Goal: Task Accomplishment & Management: Manage account settings

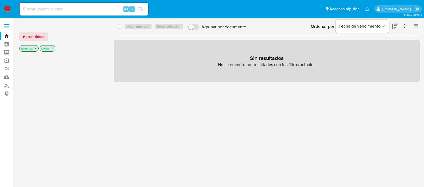
click at [8, 7] on img at bounding box center [7, 9] width 9 height 9
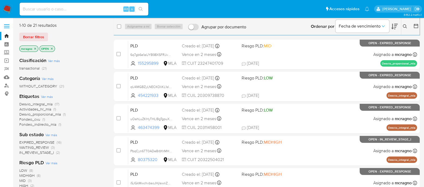
click at [52, 49] on icon "close-filter" at bounding box center [51, 48] width 3 height 3
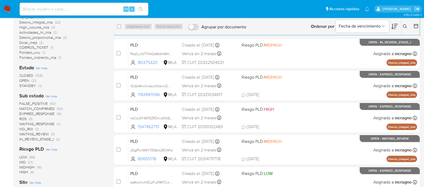
scroll to position [100, 0]
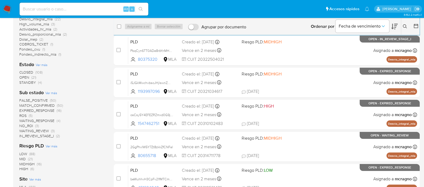
click at [51, 129] on span "(3)" at bounding box center [53, 130] width 4 height 5
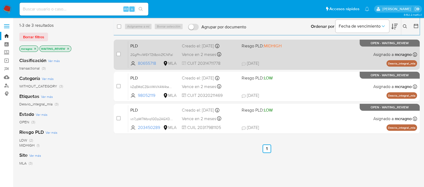
click at [335, 52] on div "PLD 2GgPhvlW5Y7Zt8zkkZfCNFal 80655718 MLA Riesgo PLD: MIDHIGH Creado el: 12/07/…" at bounding box center [272, 54] width 289 height 27
click at [117, 54] on input "checkbox" at bounding box center [118, 54] width 4 height 4
checkbox input "true"
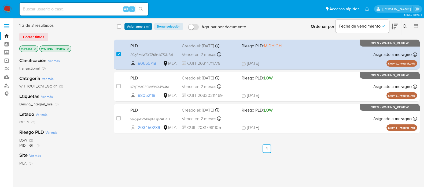
click at [143, 27] on span "Asignarme a mí" at bounding box center [138, 26] width 22 height 5
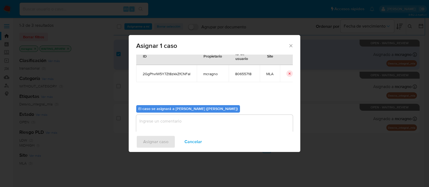
scroll to position [28, 0]
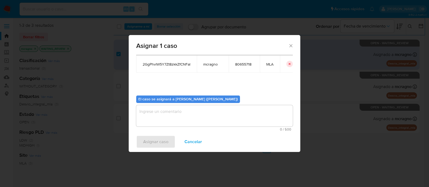
click at [174, 109] on textarea "assign-modal" at bounding box center [214, 115] width 157 height 21
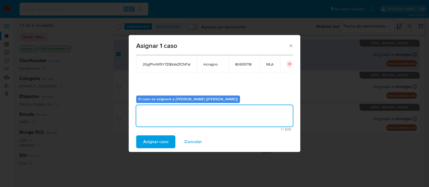
click at [162, 143] on span "Asignar caso" at bounding box center [155, 142] width 25 height 12
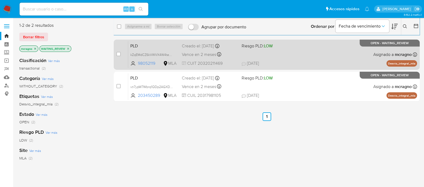
click at [329, 52] on div "PLD kZqEMdCZ6kVWVX4W4tea1J9L 98052119 MLA Riesgo PLD: LOW Creado el: 12/07/2025…" at bounding box center [272, 54] width 289 height 27
click at [116, 54] on input "checkbox" at bounding box center [118, 54] width 4 height 4
checkbox input "true"
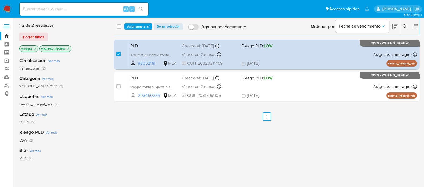
click at [137, 31] on div "select-all-cases-checkbox Asignarme a mí Borrar selección Agrupar por documento…" at bounding box center [267, 26] width 306 height 17
click at [139, 27] on span "Asignarme a mí" at bounding box center [138, 26] width 22 height 5
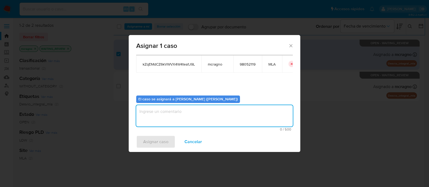
drag, startPoint x: 158, startPoint y: 116, endPoint x: 151, endPoint y: 151, distance: 35.6
click at [158, 116] on textarea "assign-modal" at bounding box center [214, 115] width 157 height 21
click at [155, 138] on span "Asignar caso" at bounding box center [155, 142] width 25 height 12
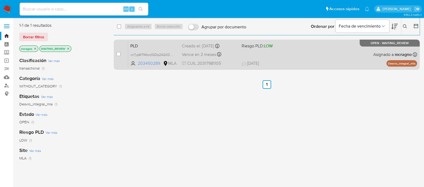
click at [349, 55] on div "PLD vn7ypW7Wbrq1QDp2AGXDRjGk 203450289 MLA Riesgo PLD: LOW Creado el: 12/07/202…" at bounding box center [272, 54] width 289 height 27
click at [121, 56] on div "case-item-checkbox No es posible asignar el caso" at bounding box center [122, 54] width 12 height 27
click at [117, 54] on input "checkbox" at bounding box center [118, 54] width 4 height 4
checkbox input "true"
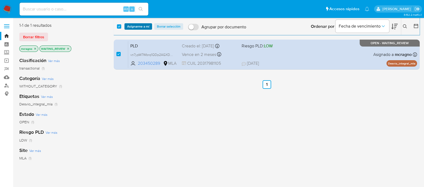
click at [147, 29] on span "Asignarme a mí" at bounding box center [138, 26] width 22 height 5
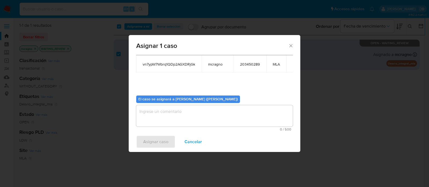
click at [182, 123] on textarea "assign-modal" at bounding box center [214, 115] width 157 height 21
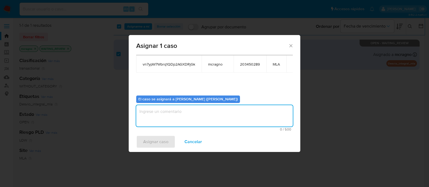
type textarea "v"
click at [159, 145] on span "Asignar caso" at bounding box center [155, 142] width 25 height 12
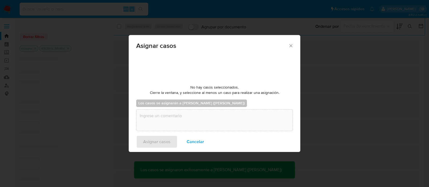
checkbox input "false"
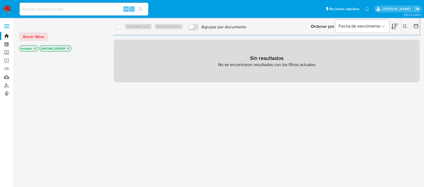
click at [69, 48] on icon "close-filter" at bounding box center [67, 48] width 3 height 3
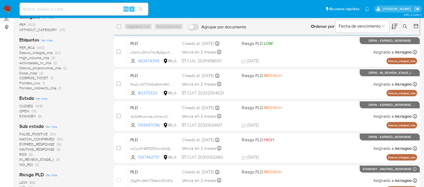
scroll to position [100, 0]
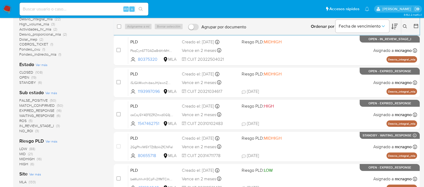
click at [405, 27] on icon at bounding box center [405, 26] width 4 height 4
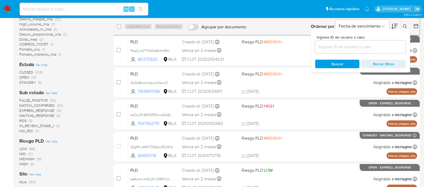
click at [374, 50] on input at bounding box center [360, 46] width 91 height 7
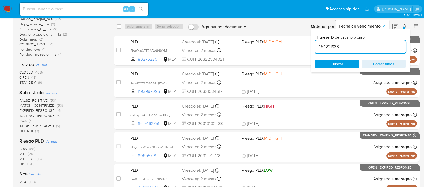
type input "454221933"
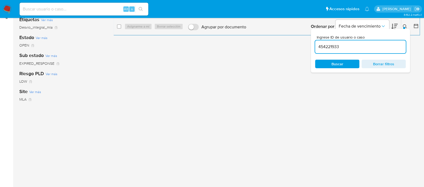
click at [405, 26] on icon at bounding box center [405, 26] width 4 height 4
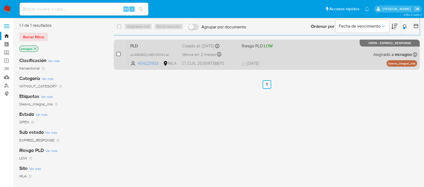
click at [119, 54] on input "checkbox" at bounding box center [118, 54] width 4 height 4
checkbox input "true"
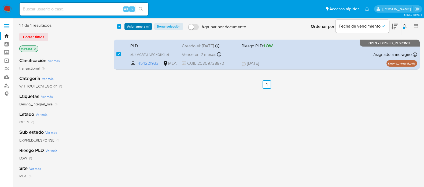
click at [134, 26] on span "Asignarme a mí" at bounding box center [138, 26] width 22 height 5
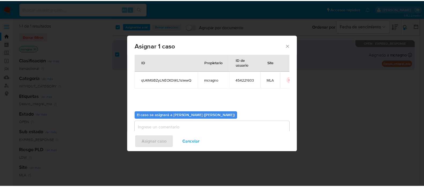
scroll to position [28, 0]
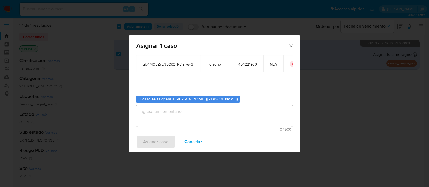
click at [165, 125] on textarea "assign-modal" at bounding box center [214, 115] width 157 height 21
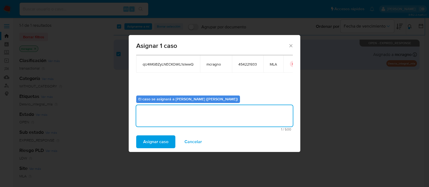
click at [155, 137] on span "Asignar caso" at bounding box center [155, 142] width 25 height 12
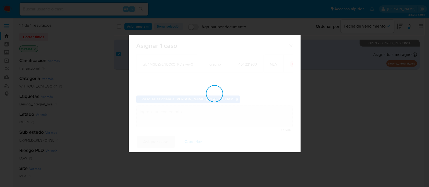
checkbox input "false"
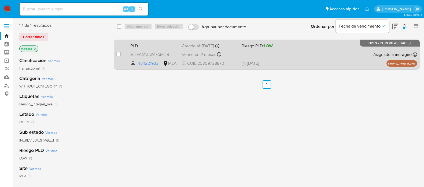
click at [358, 61] on div "PLD qU4MGBZyLNECKOIiKL1sIwwQ 454221933 MLA Riesgo PLD: LOW Creado el: 12/07/202…" at bounding box center [272, 54] width 289 height 27
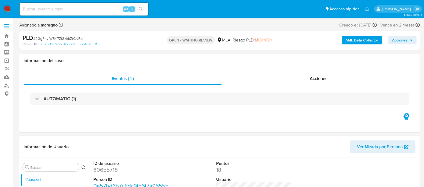
select select "10"
click at [100, 173] on dd "80655718" at bounding box center [131, 170] width 77 height 8
copy dd "80655718"
select select "10"
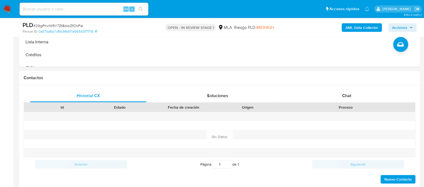
scroll to position [234, 0]
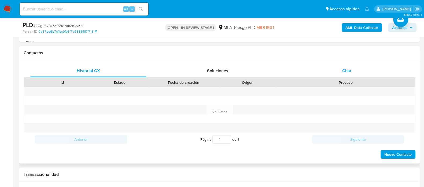
click at [355, 68] on div "Chat" at bounding box center [346, 71] width 116 height 13
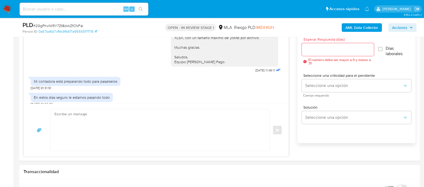
scroll to position [790, 0]
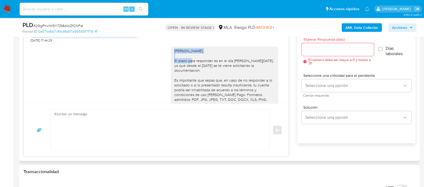
drag, startPoint x: 169, startPoint y: 50, endPoint x: 289, endPoint y: 51, distance: 120.1
click at [289, 51] on div "17/07/2025 20:04:43 Hola, Esperamos que te encuentres muy bien. Te consultamos …" at bounding box center [220, 86] width 392 height 142
copy div "Hola Mauro Lucas Soldavini,"
click at [135, 120] on textarea at bounding box center [158, 130] width 208 height 41
paste textarea "Hola Mauro Lucas Soldavini,"
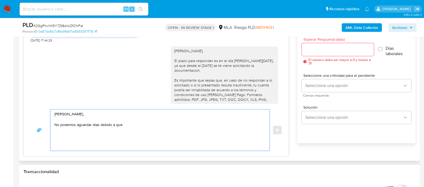
scroll to position [857, 0]
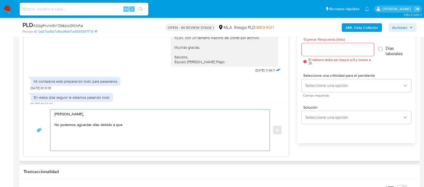
click at [145, 120] on textarea "Hola Mauro Lucas Soldavini, No podemos aguardar días debido a que" at bounding box center [158, 130] width 208 height 41
click at [148, 127] on textarea "Hola Mauro Lucas Soldavini, No podemos aguardar días debido a que" at bounding box center [158, 130] width 208 height 41
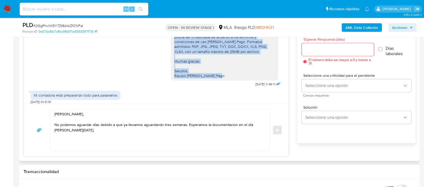
scroll to position [823, 0]
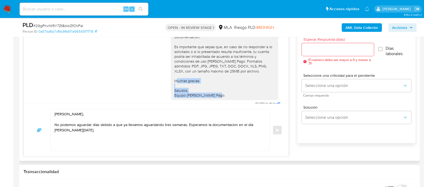
drag, startPoint x: 217, startPoint y: 59, endPoint x: 166, endPoint y: 74, distance: 53.6
click at [171, 74] on div "Hola Mauro Lucas Soldavini, El plazo para responder es en el día de hoy, ya que…" at bounding box center [224, 56] width 107 height 87
copy div "Muchas gracias. Saludos, Equipo de Mercado Pago."
click at [83, 137] on textarea "Hola Mauro Lucas Soldavini, No podemos aguardar días debido a que ya llevamos a…" at bounding box center [158, 130] width 208 height 41
click at [82, 146] on textarea "Hola Mauro Lucas Soldavini, No podemos aguardar días debido a que ya llevamos a…" at bounding box center [158, 130] width 208 height 41
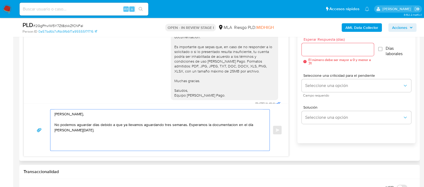
paste textarea "Muchas gracias. Saludos, Equipo de Mercado Pago."
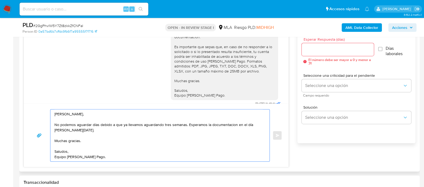
type textarea "Hola Mauro Lucas Soldavini, No podemos aguardar días debido a que ya llevamos a…"
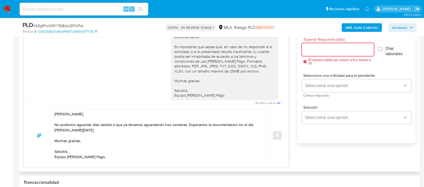
click at [325, 51] on input "Esperar Respuesta (días)" at bounding box center [337, 49] width 72 height 7
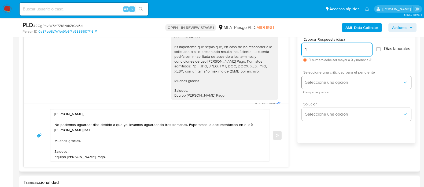
type input "1"
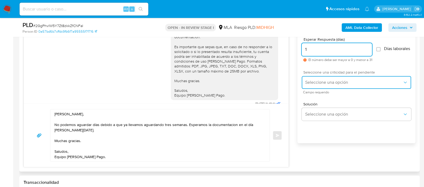
click at [322, 85] on span "Seleccione una opción" at bounding box center [354, 82] width 98 height 5
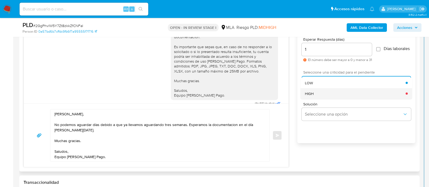
click at [321, 99] on div "HIGH" at bounding box center [355, 93] width 101 height 11
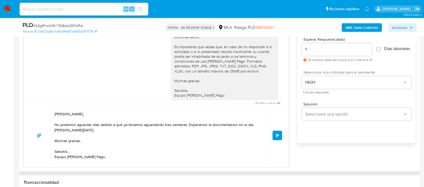
click at [280, 134] on button "Enviar" at bounding box center [277, 136] width 10 height 10
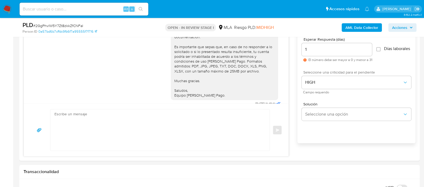
scroll to position [921, 0]
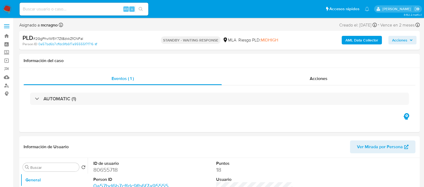
select select "10"
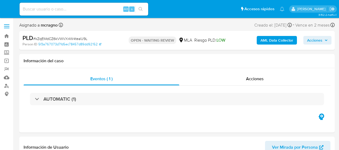
select select "10"
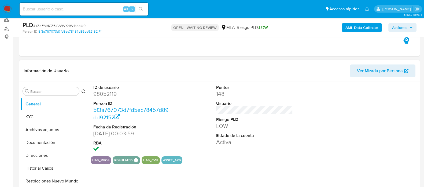
scroll to position [100, 0]
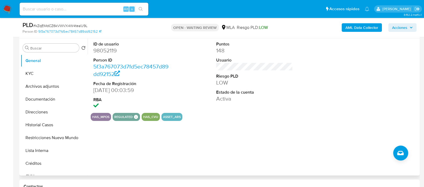
click at [109, 52] on dd "98052119" at bounding box center [131, 51] width 77 height 8
copy dd "98052119"
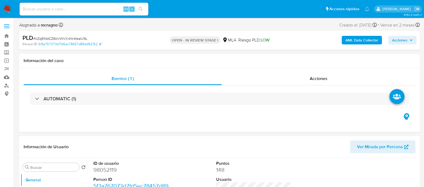
select select "10"
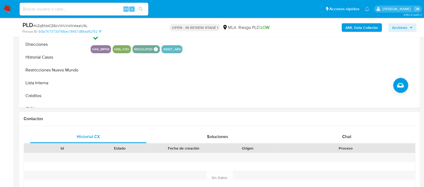
scroll to position [201, 0]
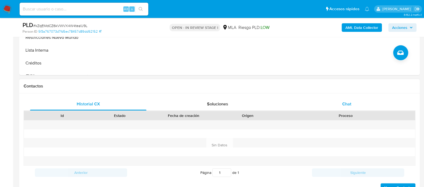
click at [372, 101] on div "Chat" at bounding box center [346, 104] width 116 height 13
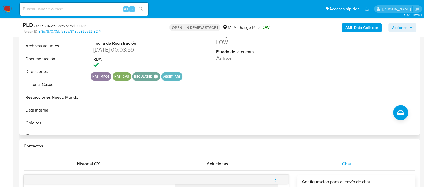
scroll to position [100, 0]
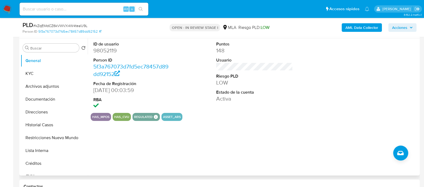
click at [96, 49] on dd "98052119" at bounding box center [131, 51] width 77 height 8
copy dd "98052119"
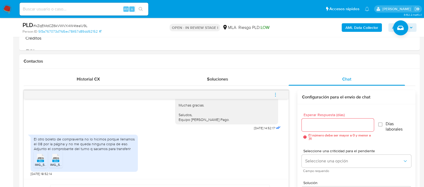
scroll to position [234, 0]
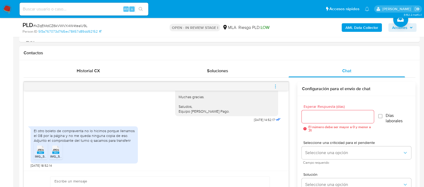
click at [45, 150] on div "JPEG JPEG" at bounding box center [40, 149] width 11 height 10
click at [56, 152] on rect at bounding box center [55, 153] width 7 height 2
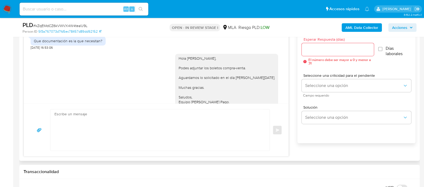
scroll to position [808, 0]
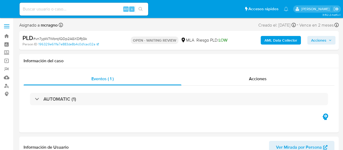
select select "10"
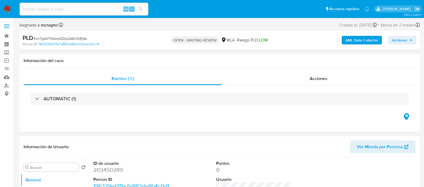
click at [110, 150] on dd "203450289" at bounding box center [131, 170] width 77 height 8
copy dd "203450289"
select select "10"
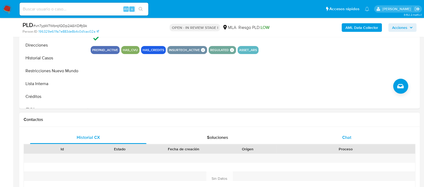
click at [342, 136] on span "Chat" at bounding box center [346, 138] width 9 height 6
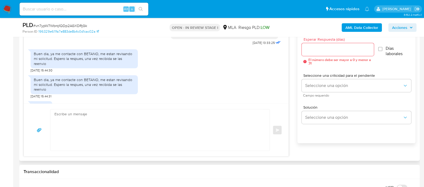
scroll to position [356, 0]
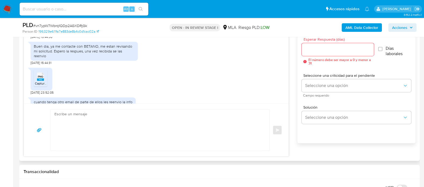
click at [40, 72] on icon "PNG" at bounding box center [40, 76] width 7 height 9
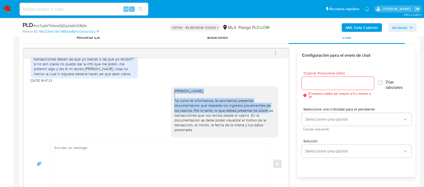
scroll to position [256, 0]
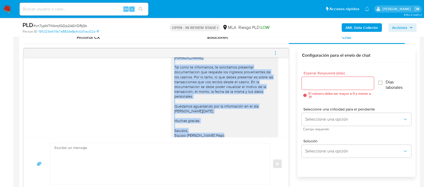
drag, startPoint x: 170, startPoint y: 86, endPoint x: 244, endPoint y: 125, distance: 83.4
click at [244, 125] on div "Hola Emmanuel Dario Bermudez, Tal como te informamos, te solicitamos presentar …" at bounding box center [224, 96] width 101 height 83
copy div "Hola Emmanuel Dario Bermudez, Tal como te informamos, te solicitamos presentar …"
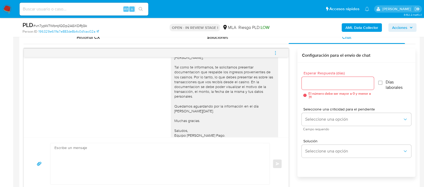
click at [157, 157] on textarea at bounding box center [158, 163] width 208 height 41
paste textarea "Hola Emmanuel Dario Bermudez, Tal como te informamos, te solicitamos presentar …"
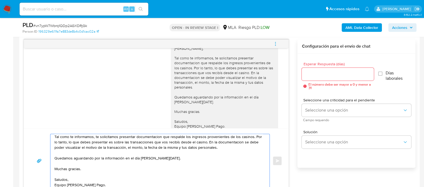
scroll to position [0, 0]
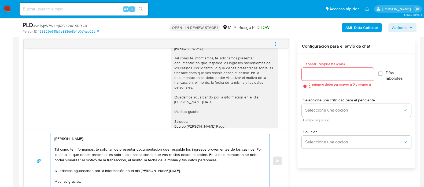
drag, startPoint x: 121, startPoint y: 157, endPoint x: 49, endPoint y: 149, distance: 72.0
click at [49, 149] on div "Hola Emmanuel Dario Bermudez, Tal como te informamos, te solicitamos presentar …" at bounding box center [156, 161] width 252 height 54
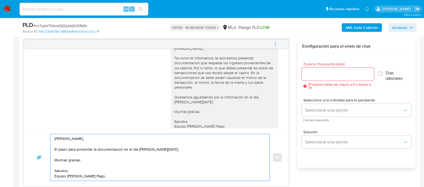
type textarea "Hola Emmanuel Dario Bermudez, El plazo para presentar la documentacion es el dí…"
click at [340, 73] on input "Esperar Respuesta (días)" at bounding box center [337, 74] width 72 height 7
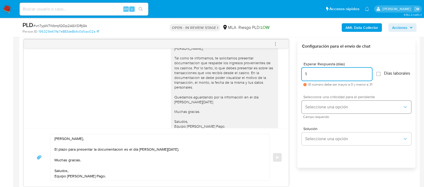
type input "1"
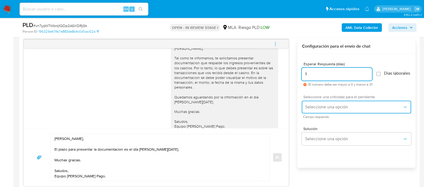
click at [333, 106] on button "Seleccione una opción" at bounding box center [355, 107] width 109 height 13
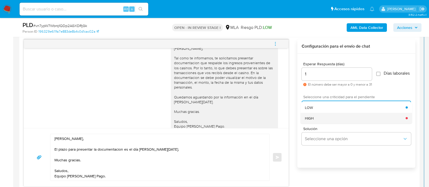
click at [320, 117] on div "HIGH" at bounding box center [355, 118] width 101 height 11
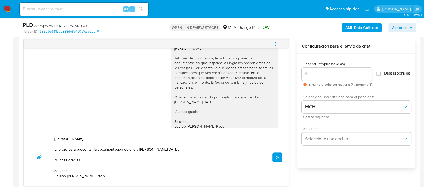
click at [276, 160] on button "Enviar" at bounding box center [277, 158] width 10 height 10
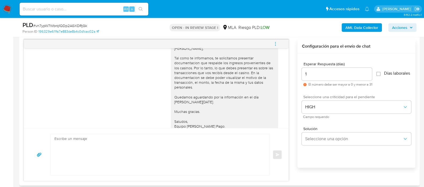
scroll to position [411, 0]
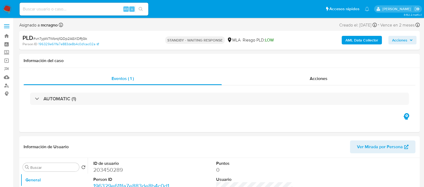
select select "10"
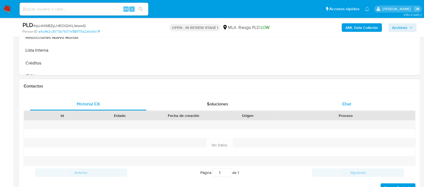
click at [349, 106] on span "Chat" at bounding box center [346, 104] width 9 height 6
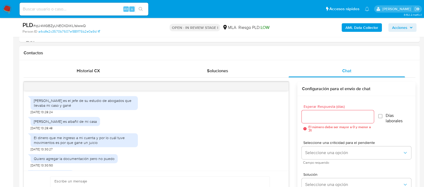
scroll to position [273, 0]
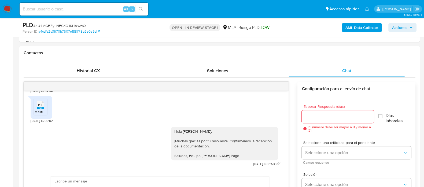
select select "10"
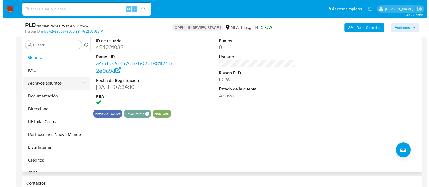
scroll to position [100, 0]
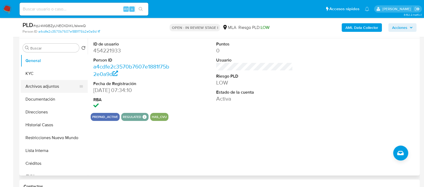
click at [47, 83] on button "Archivos adjuntos" at bounding box center [52, 86] width 63 height 13
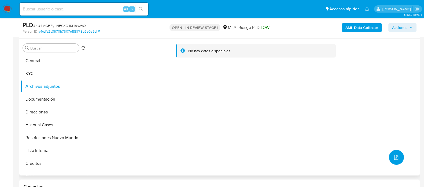
click at [396, 156] on icon "upload-file" at bounding box center [396, 157] width 6 height 6
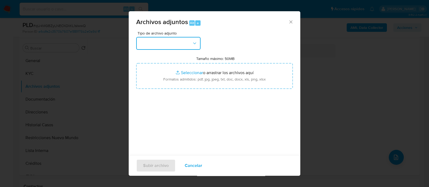
click at [169, 41] on button "button" at bounding box center [168, 43] width 64 height 13
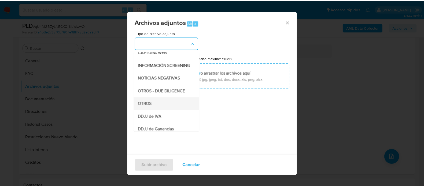
scroll to position [67, 0]
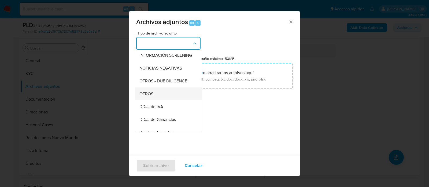
click at [150, 97] on span "OTROS" at bounding box center [146, 93] width 14 height 5
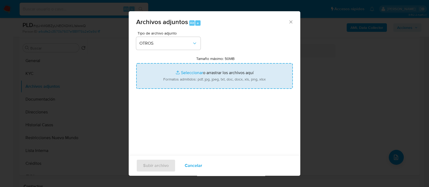
click at [169, 83] on input "Tamaño máximo: 50MB Seleccionar archivos" at bounding box center [214, 76] width 157 height 26
type input "C:\fakepath\454221933 - Expediente Judicial N50075.pdf"
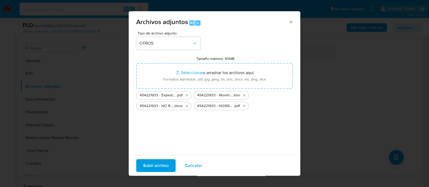
click at [164, 163] on span "Subir archivo" at bounding box center [155, 166] width 25 height 12
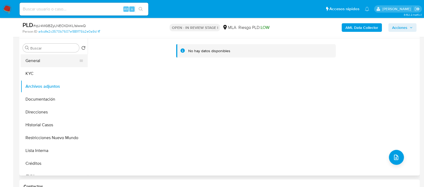
click at [44, 57] on button "General" at bounding box center [52, 60] width 63 height 13
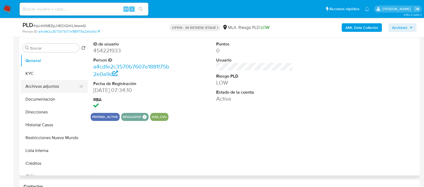
click at [47, 85] on button "Archivos adjuntos" at bounding box center [52, 86] width 63 height 13
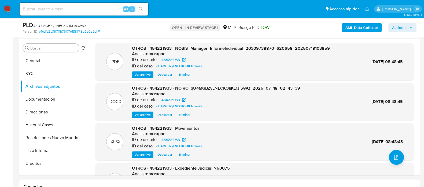
click at [407, 26] on span "Acciones" at bounding box center [402, 28] width 21 height 8
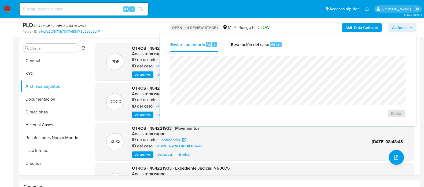
drag, startPoint x: 268, startPoint y: 46, endPoint x: 266, endPoint y: 52, distance: 6.1
click at [268, 47] on span "Resolución del caso" at bounding box center [250, 44] width 38 height 6
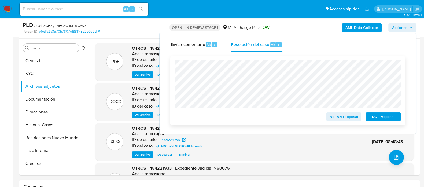
click at [347, 116] on span "No ROI Proposal" at bounding box center [344, 117] width 28 height 8
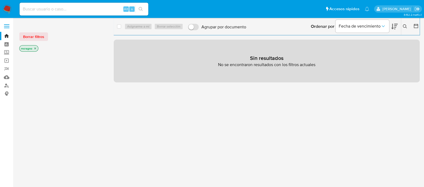
click at [33, 50] on icon "close-filter" at bounding box center [34, 48] width 3 height 3
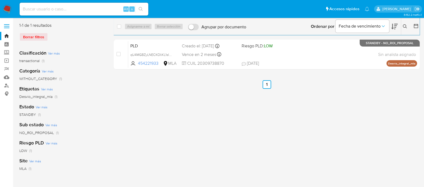
drag, startPoint x: 405, startPoint y: 25, endPoint x: 405, endPoint y: 31, distance: 5.9
click at [405, 25] on icon at bounding box center [405, 26] width 4 height 4
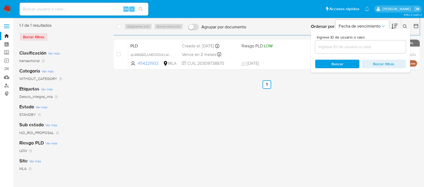
click at [386, 42] on div at bounding box center [360, 46] width 91 height 13
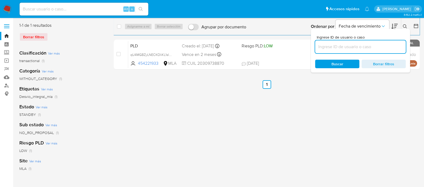
click at [385, 44] on input at bounding box center [360, 46] width 91 height 7
paste input "98052119"
type input "98052119"
click at [406, 27] on icon at bounding box center [405, 26] width 4 height 4
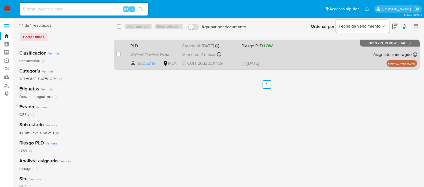
click at [286, 62] on span "[DATE] [DATE] 15:52" at bounding box center [298, 64] width 115 height 6
drag, startPoint x: 118, startPoint y: 56, endPoint x: 139, endPoint y: 39, distance: 27.0
click at [118, 56] on div "case-item-checkbox" at bounding box center [118, 53] width 4 height 5
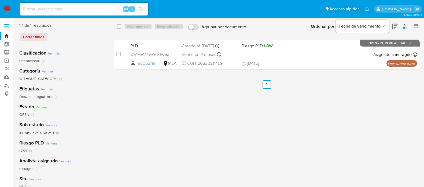
click at [147, 28] on div "Asignarme a mí Borrar selección" at bounding box center [154, 26] width 61 height 6
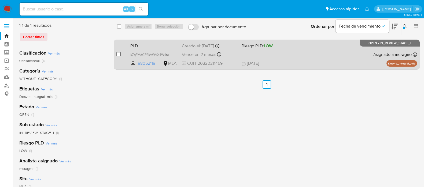
click at [122, 52] on div "case-item-checkbox No es posible asignar el caso" at bounding box center [122, 54] width 12 height 27
click at [117, 57] on div "case-item-checkbox" at bounding box center [118, 53] width 4 height 5
click at [118, 54] on input "checkbox" at bounding box center [118, 54] width 4 height 4
checkbox input "true"
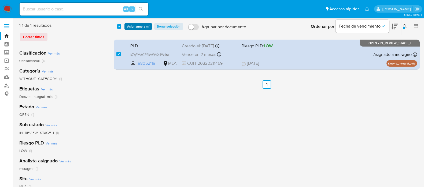
click at [134, 28] on span "Asignarme a mí" at bounding box center [138, 26] width 22 height 5
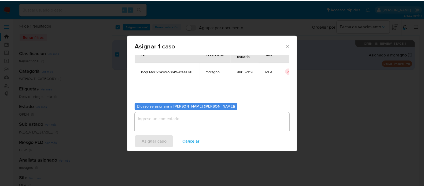
scroll to position [28, 0]
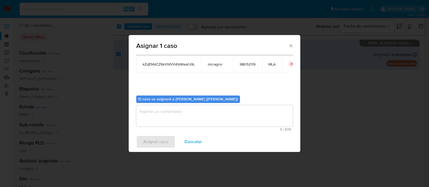
click at [167, 112] on textarea "assign-modal" at bounding box center [214, 115] width 157 height 21
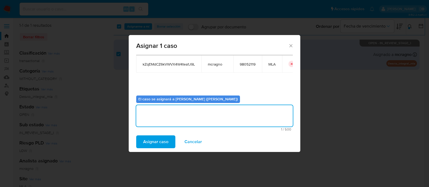
click at [156, 139] on span "Asignar caso" at bounding box center [155, 142] width 25 height 12
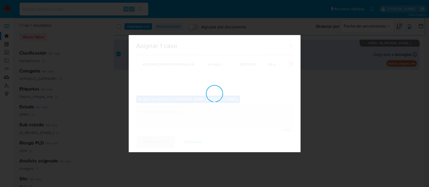
checkbox input "false"
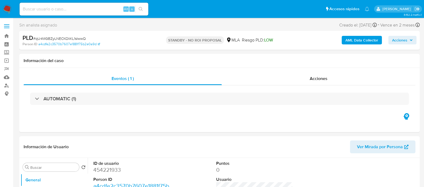
select select "10"
click at [111, 172] on dd "98052119" at bounding box center [131, 170] width 77 height 8
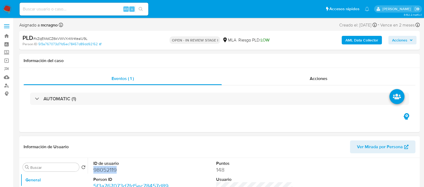
click at [111, 172] on dd "98052119" at bounding box center [131, 170] width 77 height 8
copy dd "98052119"
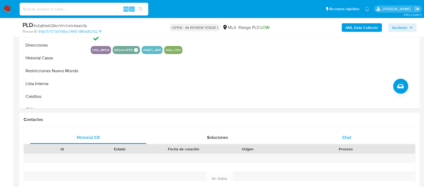
click at [359, 132] on div "Chat" at bounding box center [346, 137] width 116 height 13
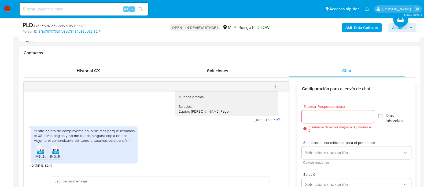
scroll to position [301, 0]
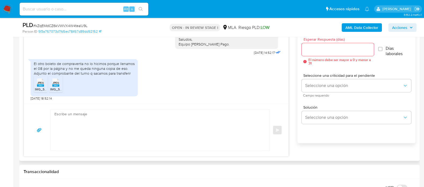
click at [111, 141] on textarea at bounding box center [158, 130] width 208 height 41
paste textarea "¡Muchas gracias por tu respuesta! Confirmamos la recepción de la documentación.…"
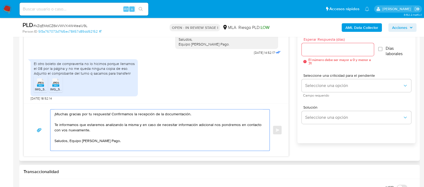
drag, startPoint x: 75, startPoint y: 129, endPoint x: 54, endPoint y: 125, distance: 21.2
click at [54, 125] on div "¡Muchas gracias por tu respuesta! Confirmamos la recepción de la documentación.…" at bounding box center [158, 130] width 216 height 41
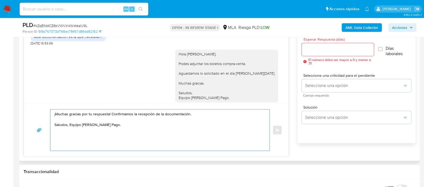
scroll to position [741, 0]
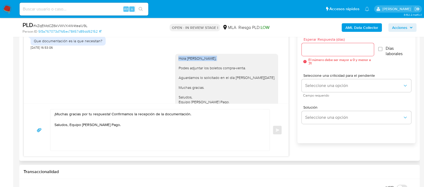
drag, startPoint x: 223, startPoint y: 70, endPoint x: 242, endPoint y: 70, distance: 19.3
click at [242, 70] on div "Hola Nahuel Bustos, Podes adjuntar los boletos compra-venta. Aguardamos lo soli…" at bounding box center [226, 80] width 103 height 53
copy div "Hola Nahuel Bustos,"
click at [86, 115] on textarea "¡Muchas gracias por tu respuesta! Confirmamos la recepción de la documentación.…" at bounding box center [158, 130] width 208 height 41
paste textarea "Hola Nahuel Bustos,"
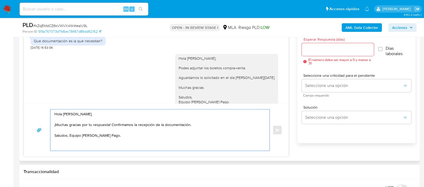
type textarea "Hola Nahuel Bustos, ¡Muchas gracias por tu respuesta! Confirmamos la recepción …"
click at [322, 47] on input "Esperar Respuesta (días)" at bounding box center [337, 49] width 72 height 7
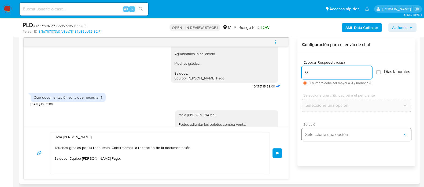
scroll to position [268, 0]
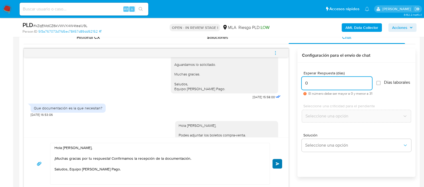
type input "0"
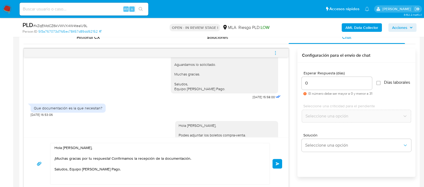
click at [277, 168] on button "Enviar" at bounding box center [277, 164] width 10 height 10
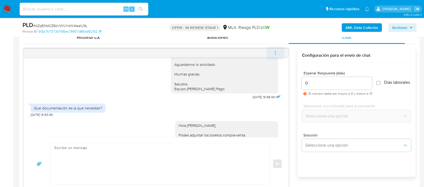
scroll to position [852, 0]
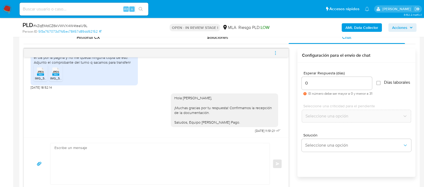
click at [277, 54] on icon "menu-action" at bounding box center [275, 53] width 5 height 5
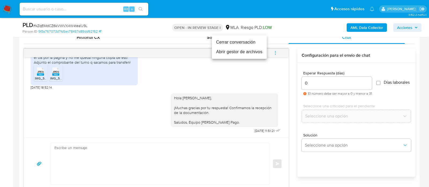
click at [243, 45] on li "Cerrar conversación" at bounding box center [239, 43] width 55 height 10
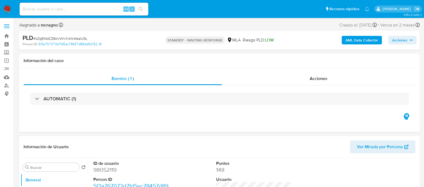
select select "10"
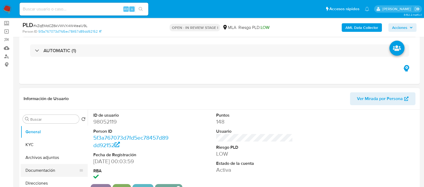
scroll to position [67, 0]
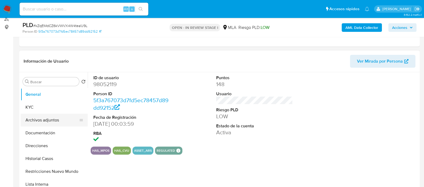
select select "10"
click at [43, 116] on button "Archivos adjuntos" at bounding box center [52, 120] width 63 height 13
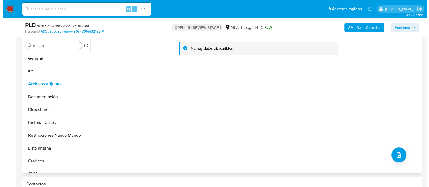
scroll to position [134, 0]
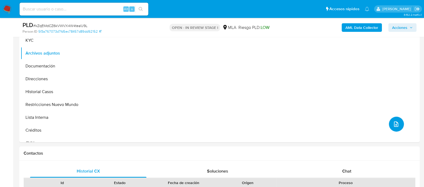
click at [393, 125] on icon "upload-file" at bounding box center [396, 124] width 6 height 6
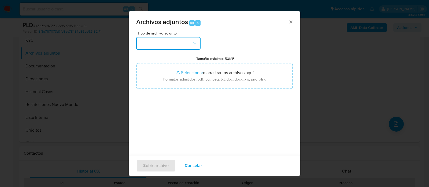
click at [164, 46] on button "button" at bounding box center [168, 43] width 64 height 13
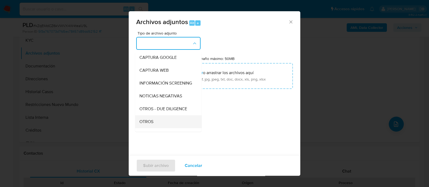
scroll to position [67, 0]
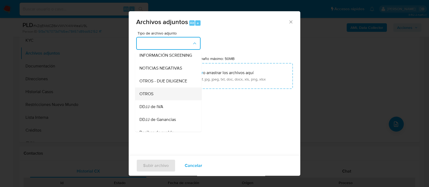
click at [159, 100] on div "OTROS" at bounding box center [166, 94] width 55 height 13
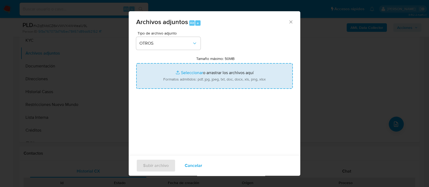
click at [207, 74] on input "Tamaño máximo: 50MB Seleccionar archivos" at bounding box center [214, 76] width 157 height 26
type input "C:\fakepath\98052119 - Compra-venta vehiculo.pdf"
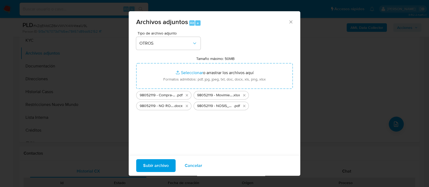
click at [156, 167] on span "Subir archivo" at bounding box center [155, 166] width 25 height 12
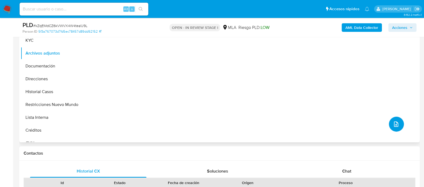
click at [397, 126] on button "upload-file" at bounding box center [396, 124] width 15 height 15
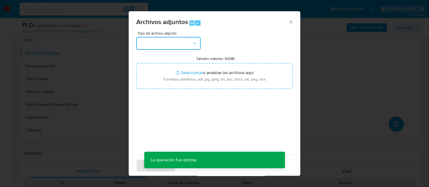
click at [176, 42] on button "button" at bounding box center [168, 43] width 64 height 13
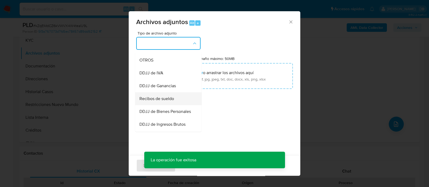
scroll to position [134, 0]
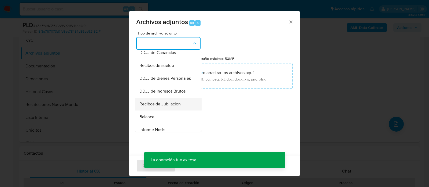
click at [165, 107] on span "Recibos de Jubilacion" at bounding box center [159, 104] width 41 height 5
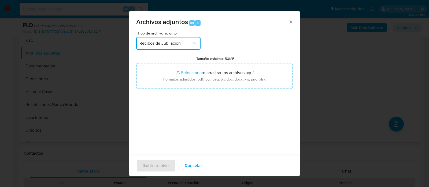
drag, startPoint x: 180, startPoint y: 43, endPoint x: 180, endPoint y: 48, distance: 5.4
click at [180, 43] on span "Recibos de Jubilacion" at bounding box center [165, 43] width 53 height 5
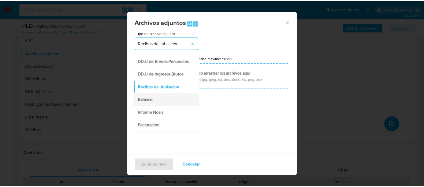
scroll to position [136, 0]
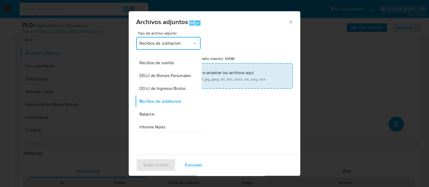
drag, startPoint x: 170, startPoint y: 69, endPoint x: 186, endPoint y: 78, distance: 18.2
click at [170, 66] on span "Recibos de sueldo" at bounding box center [156, 62] width 35 height 5
click at [186, 78] on input "Tamaño máximo: 50MB Seleccionar archivos" at bounding box center [214, 76] width 157 height 26
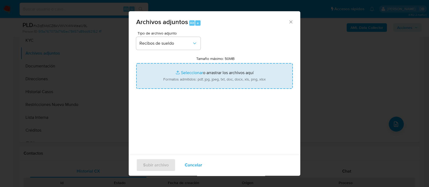
type input "C:\fakepath\98052119 - Recibos de sueldo abril – junio 2025.pdf"
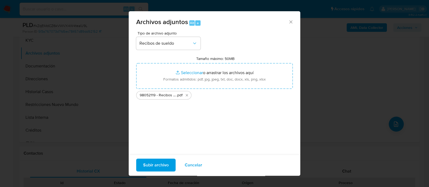
click at [154, 170] on span "Subir archivo" at bounding box center [155, 165] width 25 height 12
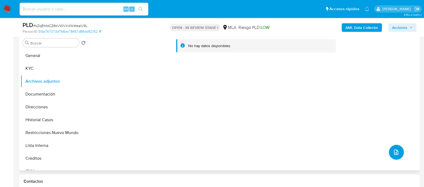
scroll to position [67, 0]
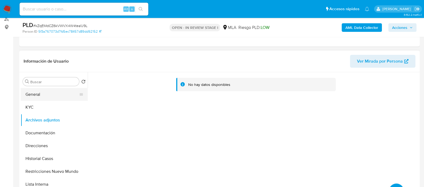
click at [36, 92] on button "General" at bounding box center [52, 94] width 63 height 13
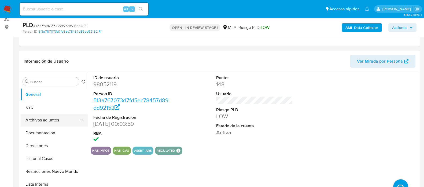
click at [57, 120] on button "Archivos adjuntos" at bounding box center [52, 120] width 63 height 13
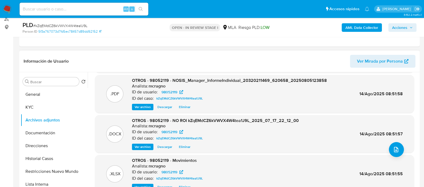
scroll to position [45, 0]
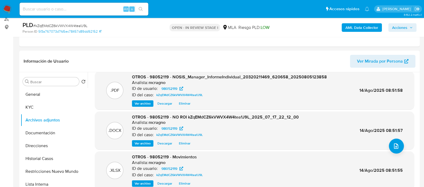
click at [396, 25] on span "Acciones" at bounding box center [399, 27] width 15 height 9
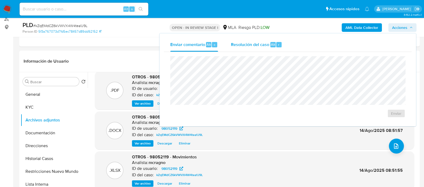
click at [274, 42] on div "Alt" at bounding box center [272, 44] width 5 height 5
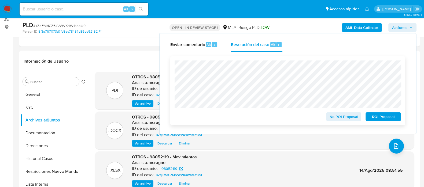
click at [333, 115] on span "No ROI Proposal" at bounding box center [344, 117] width 28 height 8
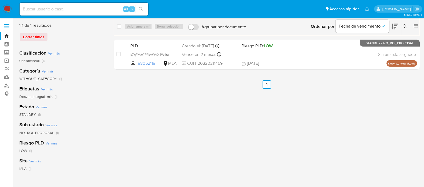
click at [7, 9] on img at bounding box center [7, 9] width 9 height 9
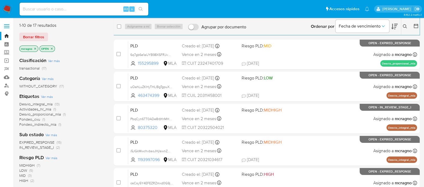
click at [52, 49] on icon "close-filter" at bounding box center [52, 49] width 2 height 2
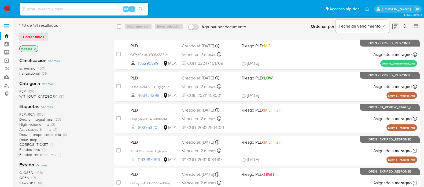
click at [42, 74] on span "(31)" at bounding box center [44, 73] width 5 height 5
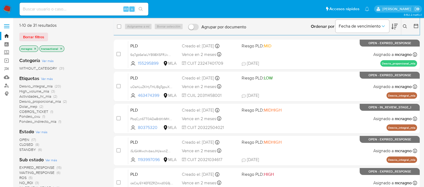
click at [62, 49] on icon "close-filter" at bounding box center [60, 48] width 3 height 3
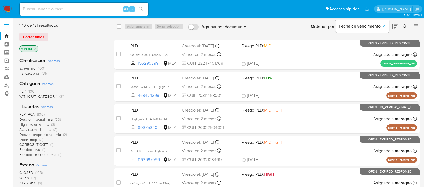
click at [9, 11] on img at bounding box center [7, 9] width 9 height 9
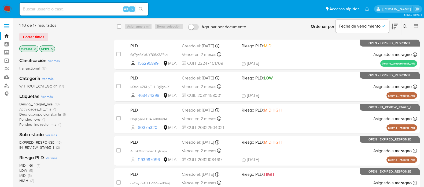
click at [36, 48] on icon "close-filter" at bounding box center [34, 48] width 3 height 3
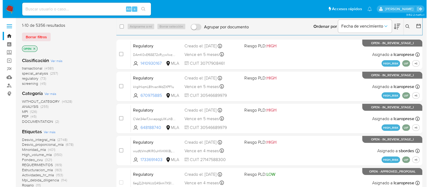
scroll to position [198, 0]
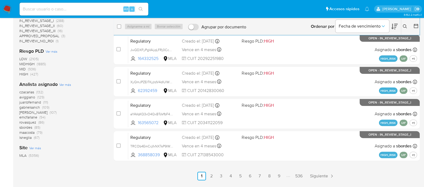
click at [68, 85] on span "Ver más" at bounding box center [65, 84] width 12 height 5
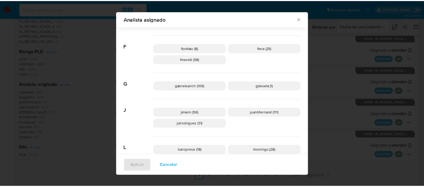
scroll to position [163, 0]
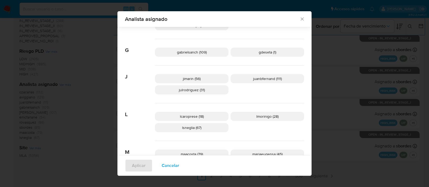
click at [299, 18] on icon "Cerrar" at bounding box center [301, 18] width 5 height 5
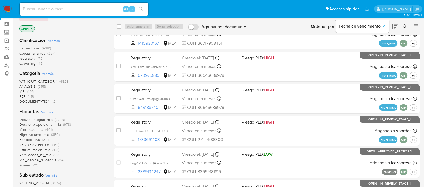
scroll to position [0, 0]
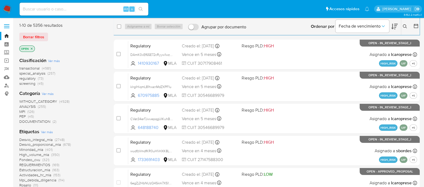
click at [29, 46] on p "OPEN" at bounding box center [27, 49] width 15 height 6
click at [33, 50] on p "OPEN" at bounding box center [27, 49] width 15 height 6
click at [33, 49] on icon "close-filter" at bounding box center [31, 48] width 3 height 3
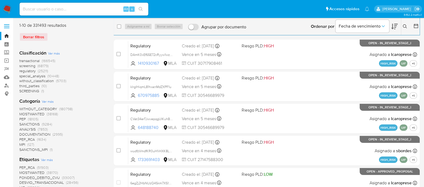
click at [6, 8] on img at bounding box center [7, 9] width 9 height 9
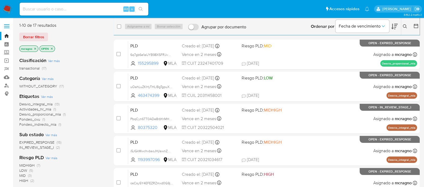
click at [51, 49] on icon "close-filter" at bounding box center [52, 49] width 2 height 2
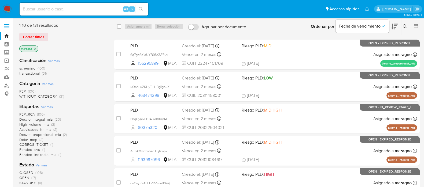
click at [414, 27] on icon at bounding box center [415, 25] width 5 height 5
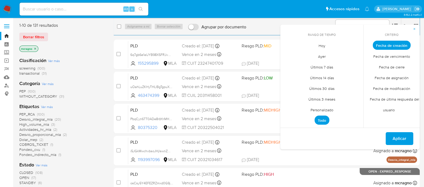
click at [331, 110] on span "Personalizado" at bounding box center [322, 110] width 34 height 11
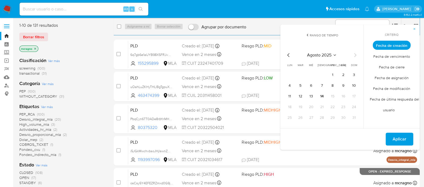
click at [288, 59] on div "[DATE] [DATE] lun lunes mar martes mié miércoles jue jueves vie viernes sáb sáb…" at bounding box center [321, 87] width 73 height 70
click at [333, 75] on button "1" at bounding box center [332, 75] width 9 height 9
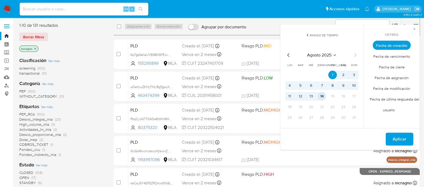
click at [320, 97] on button "14" at bounding box center [321, 96] width 9 height 9
click at [391, 136] on button "Aplicar" at bounding box center [399, 139] width 28 height 13
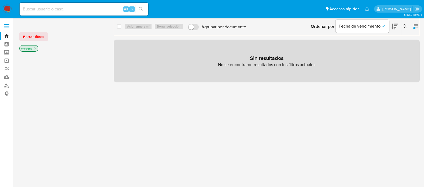
click at [417, 25] on icon at bounding box center [416, 26] width 4 height 4
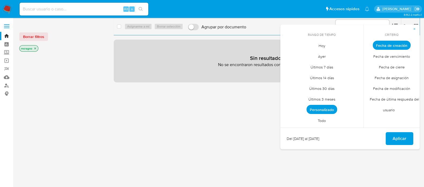
click at [328, 118] on span "Todo" at bounding box center [321, 120] width 19 height 11
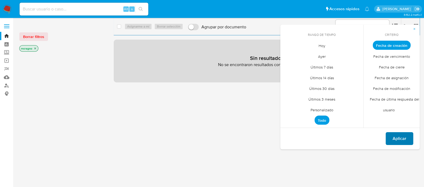
click at [401, 133] on span "Aplicar" at bounding box center [399, 139] width 14 height 12
